Goal: Task Accomplishment & Management: Use online tool/utility

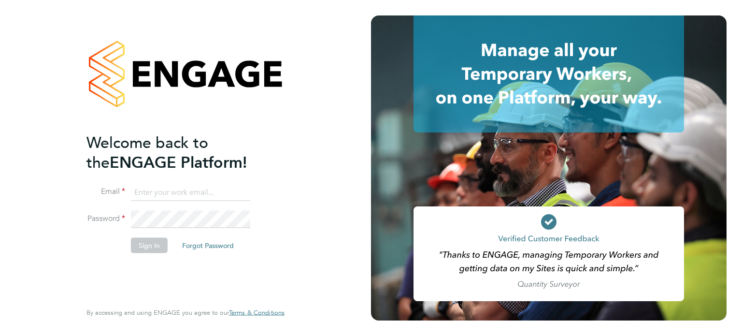
type input "hela.baker@randstadcpe.com"
click at [148, 252] on button "Sign In" at bounding box center [149, 244] width 37 height 15
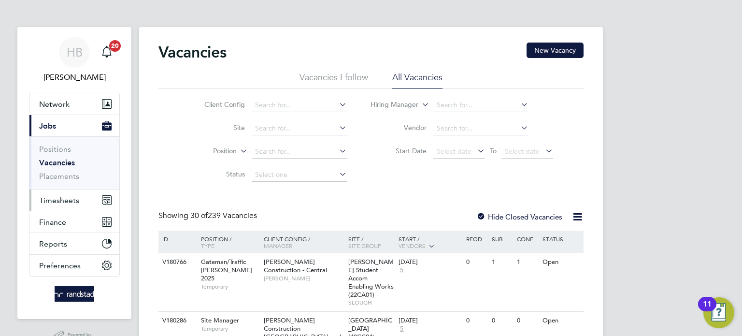
click at [62, 200] on span "Timesheets" at bounding box center [59, 200] width 40 height 9
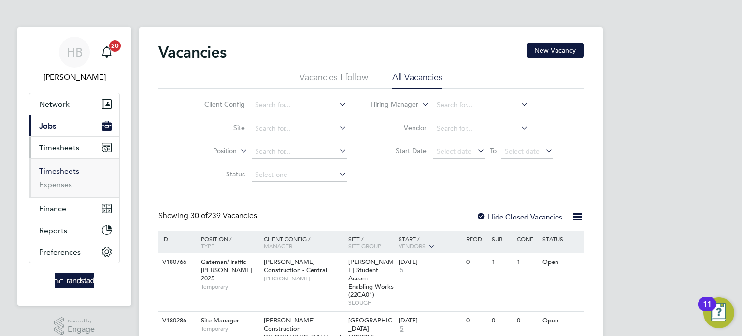
click at [66, 172] on link "Timesheets" at bounding box center [59, 170] width 40 height 9
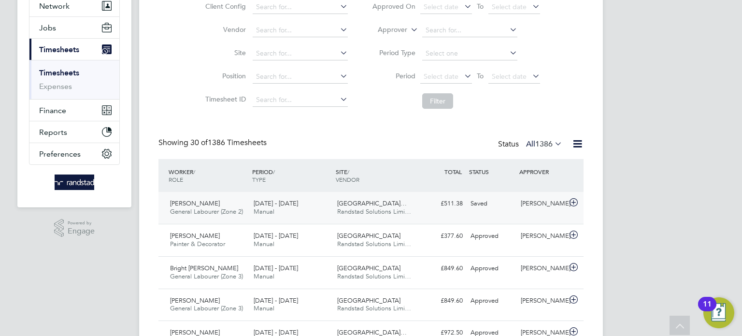
click at [233, 205] on div "[PERSON_NAME] General Labourer (Zone 2) [DATE] - [DATE]" at bounding box center [208, 208] width 84 height 24
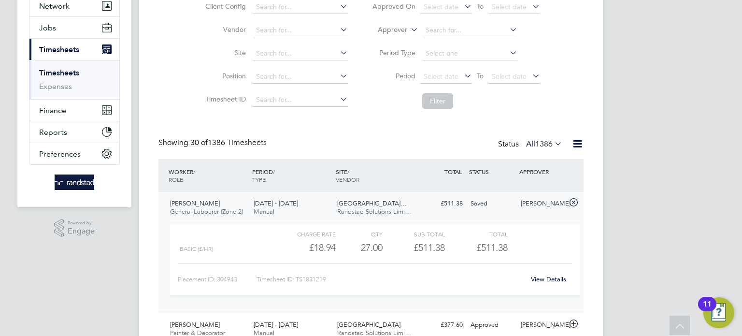
click at [547, 278] on link "View Details" at bounding box center [548, 279] width 35 height 8
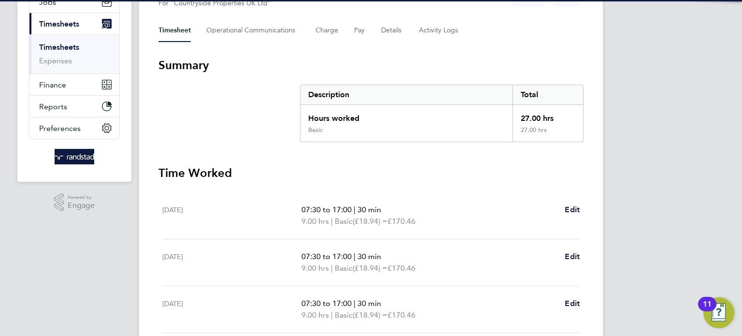
scroll to position [204, 0]
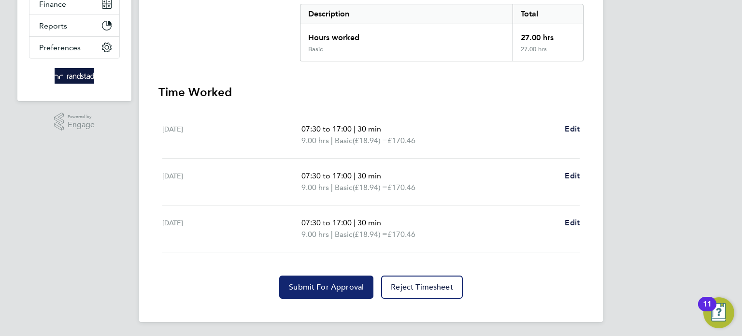
click at [360, 289] on span "Submit For Approval" at bounding box center [326, 287] width 75 height 10
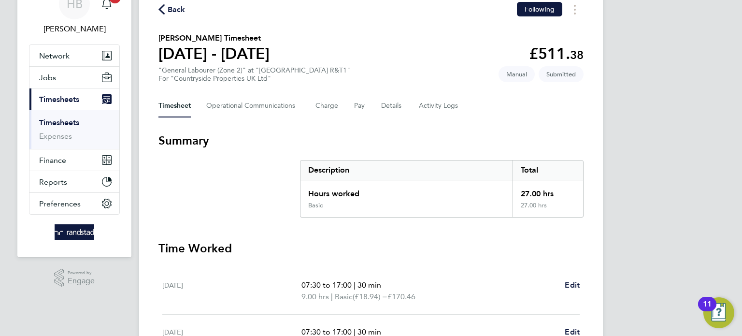
scroll to position [2, 0]
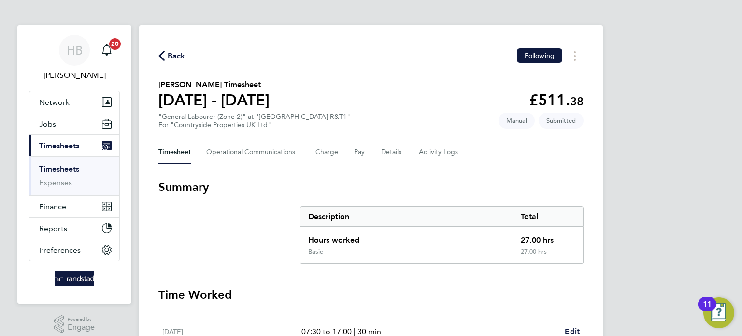
click at [53, 171] on link "Timesheets" at bounding box center [59, 168] width 40 height 9
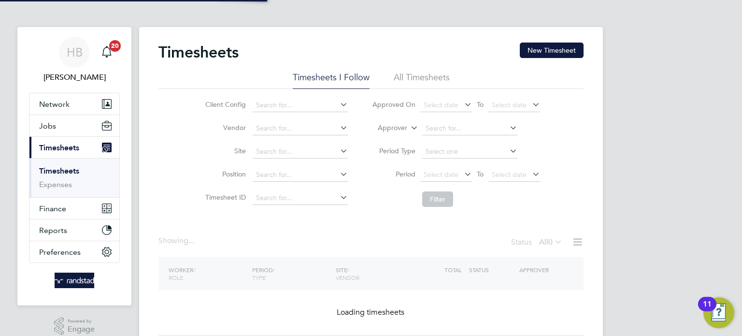
click at [53, 171] on link "Timesheets" at bounding box center [59, 170] width 40 height 9
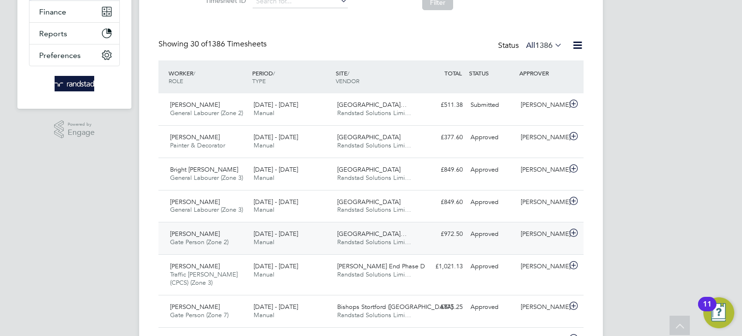
click at [381, 235] on span "[GEOGRAPHIC_DATA]…" at bounding box center [372, 233] width 70 height 8
